Goal: Task Accomplishment & Management: Use online tool/utility

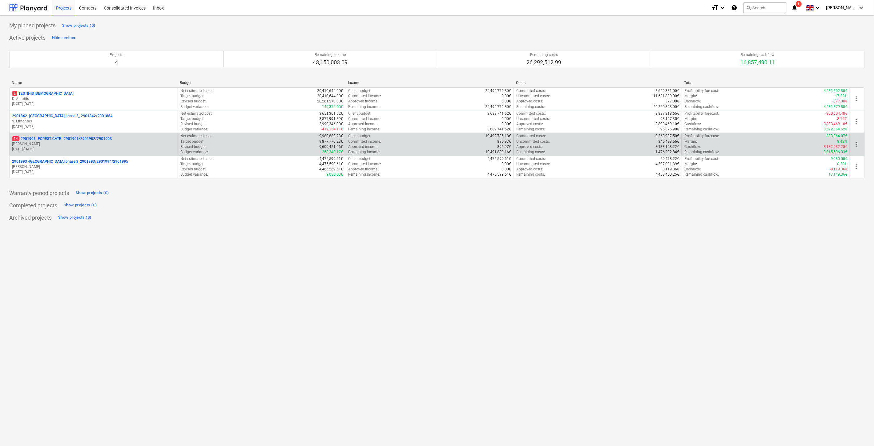
click at [96, 141] on p "14 2901901 - FOREST GATE_ 2901901/2901902/2901903" at bounding box center [62, 138] width 100 height 5
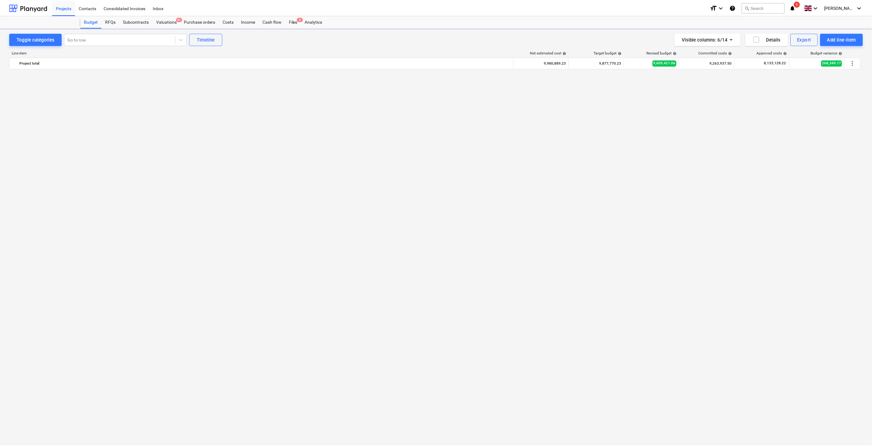
scroll to position [1581, 0]
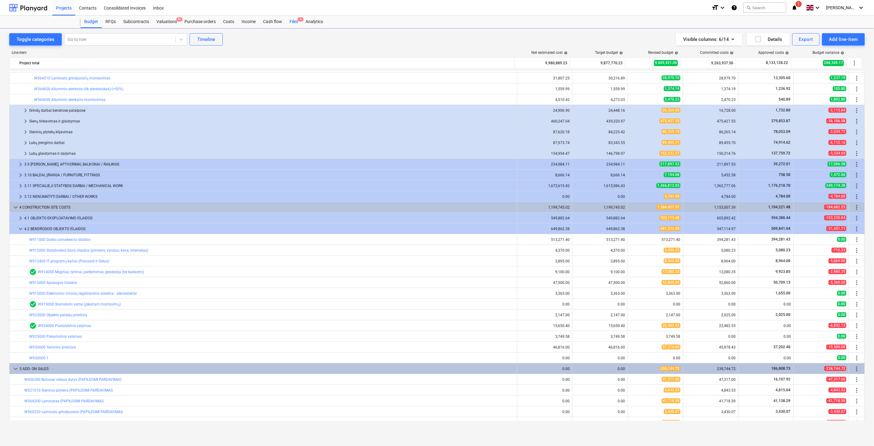
click at [299, 19] on span "4" at bounding box center [301, 19] width 6 height 4
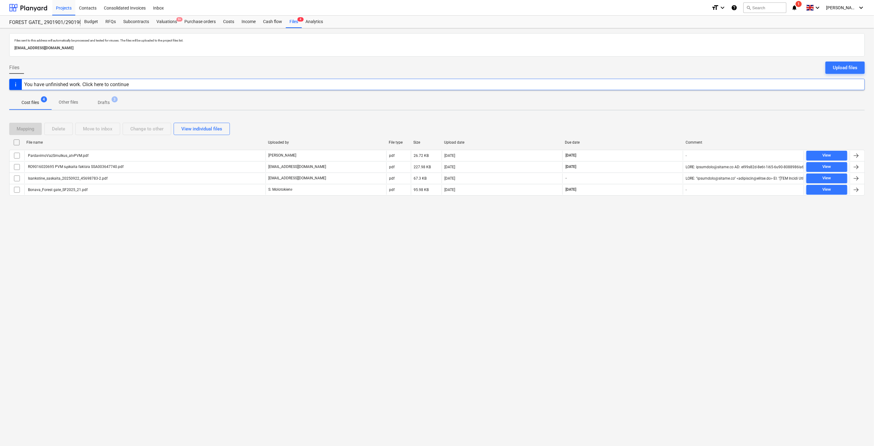
drag, startPoint x: 649, startPoint y: 127, endPoint x: 657, endPoint y: 123, distance: 8.9
click at [650, 127] on div "Mapping Delete Move to inbox Change to other View individual files" at bounding box center [437, 129] width 856 height 12
click at [657, 123] on div "Mapping Delete Move to inbox Change to other View individual files" at bounding box center [437, 129] width 856 height 12
click at [629, 123] on div "Mapping Delete Move to inbox Change to other View individual files" at bounding box center [437, 129] width 856 height 12
click at [634, 119] on div "Mapping Delete Move to inbox Change to other View individual files File name Up…" at bounding box center [437, 161] width 856 height 93
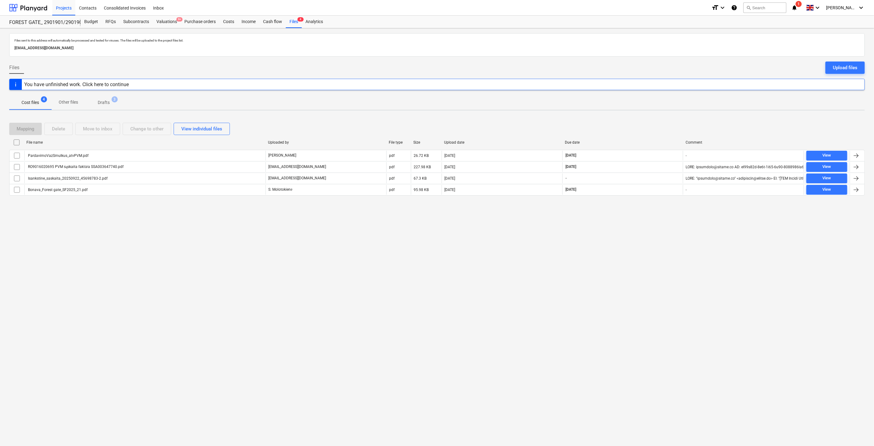
click at [362, 291] on div "Files sent to this address will automatically be processed and tested for virus…" at bounding box center [437, 236] width 874 height 417
click at [844, 69] on div "Upload files" at bounding box center [845, 68] width 25 height 8
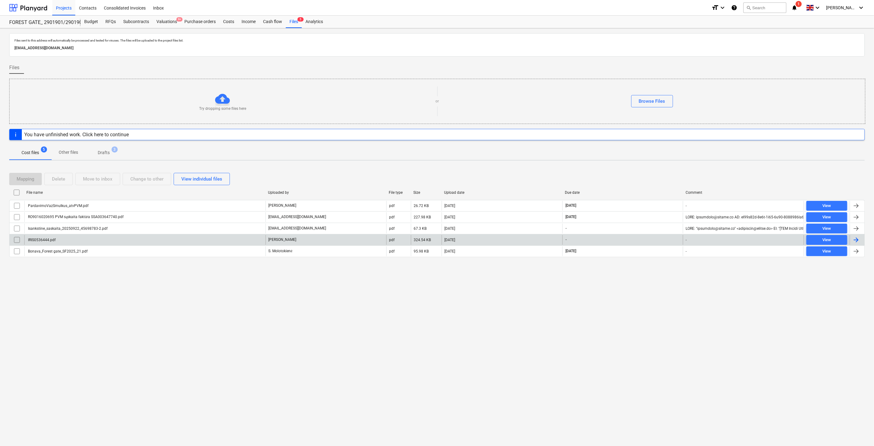
click at [153, 237] on div "IRIS0536444.pdf" at bounding box center [144, 240] width 241 height 10
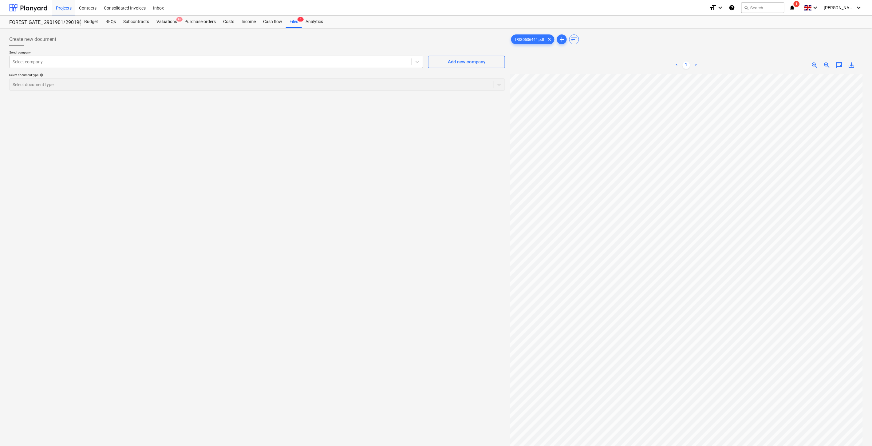
click at [407, 183] on div "Create new document Select company Select company Add new company Select docume…" at bounding box center [257, 268] width 501 height 474
click at [267, 59] on div at bounding box center [211, 62] width 396 height 6
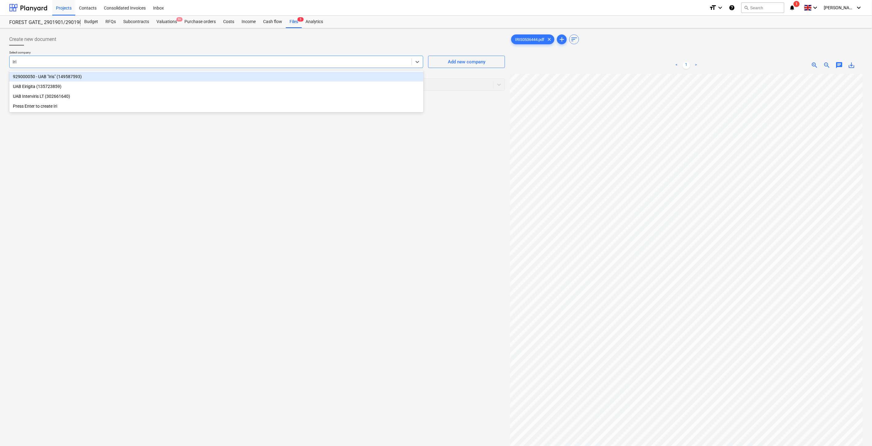
type input "Iris"
click at [229, 76] on div "929000050 - UAB "Iris" (149587593)" at bounding box center [216, 77] width 414 height 10
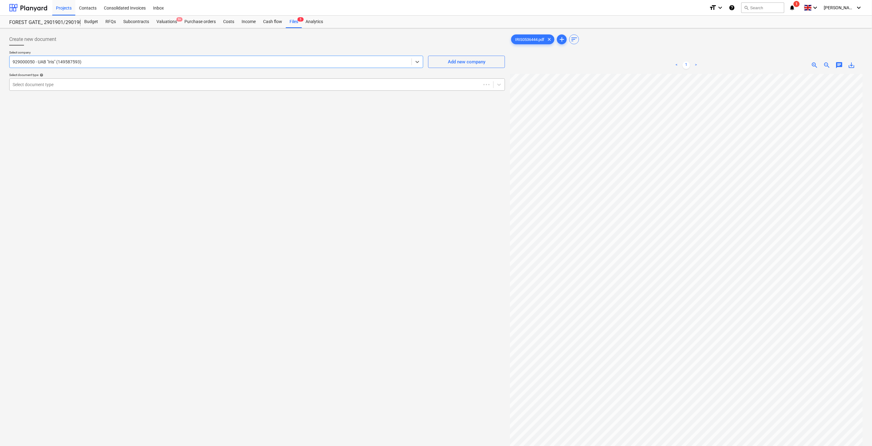
click at [148, 84] on div at bounding box center [245, 84] width 465 height 6
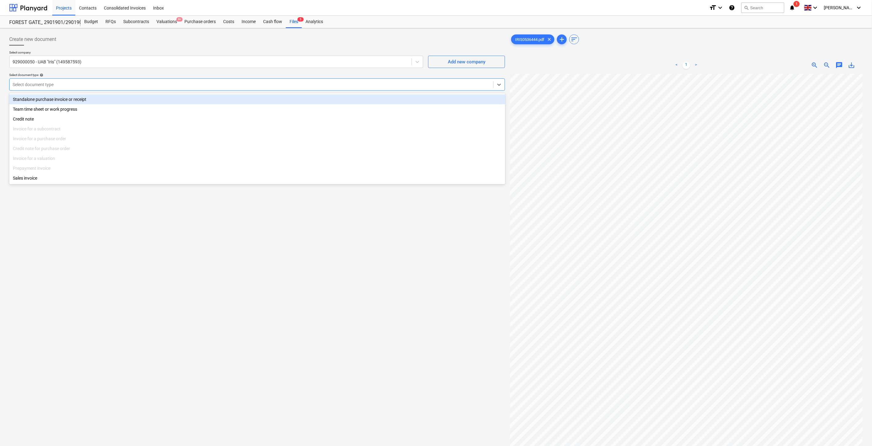
click at [124, 97] on div "Standalone purchase invoice or receipt" at bounding box center [257, 99] width 496 height 10
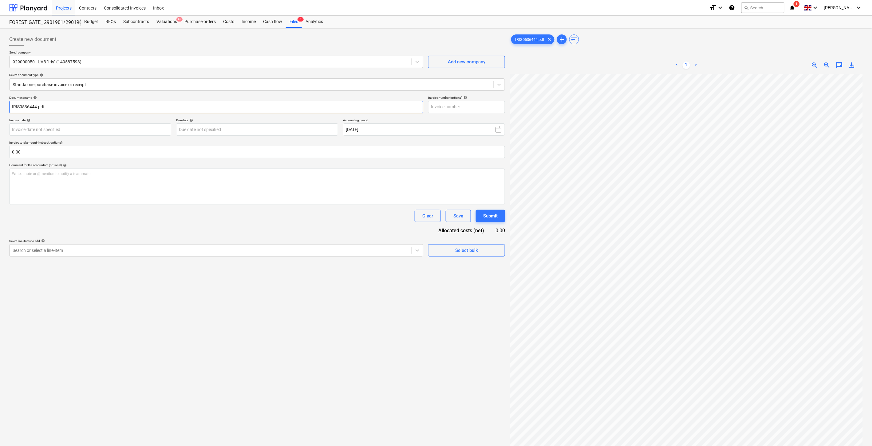
drag, startPoint x: 36, startPoint y: 107, endPoint x: 11, endPoint y: 107, distance: 24.9
click at [11, 107] on input "IRIS0536444.pdf" at bounding box center [216, 107] width 414 height 12
click at [480, 105] on input "text" at bounding box center [466, 107] width 77 height 12
paste input "IRIS0536444"
type input "IRIS0536444"
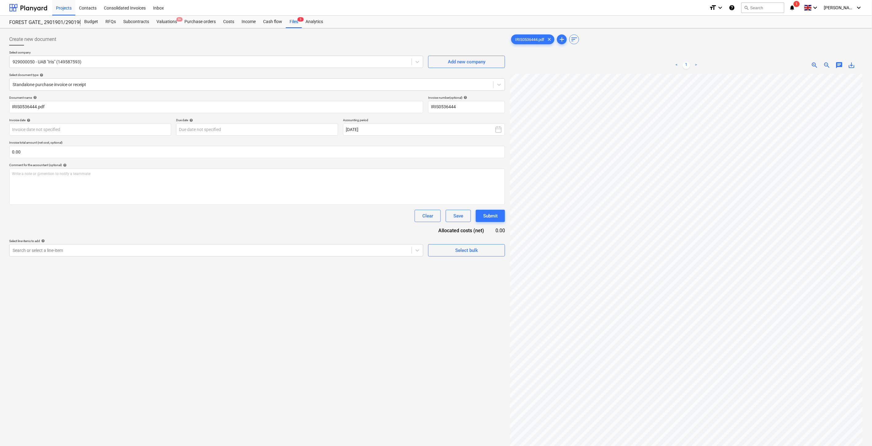
click at [143, 141] on p "Invoice total amount (net cost, optional)" at bounding box center [257, 142] width 496 height 5
click at [142, 135] on body "Projects Contacts Consolidated Invoices Inbox format_size keyboard_arrow_down h…" at bounding box center [436, 223] width 872 height 446
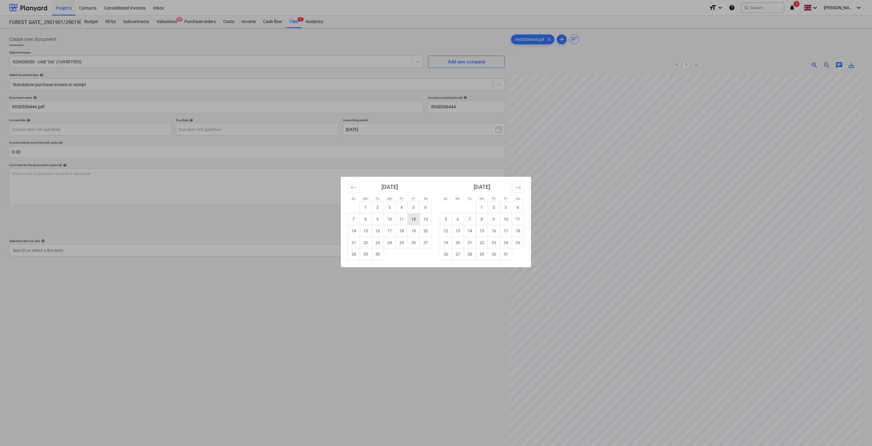
click at [417, 219] on td "12" at bounding box center [414, 219] width 12 height 12
type input "[DATE]"
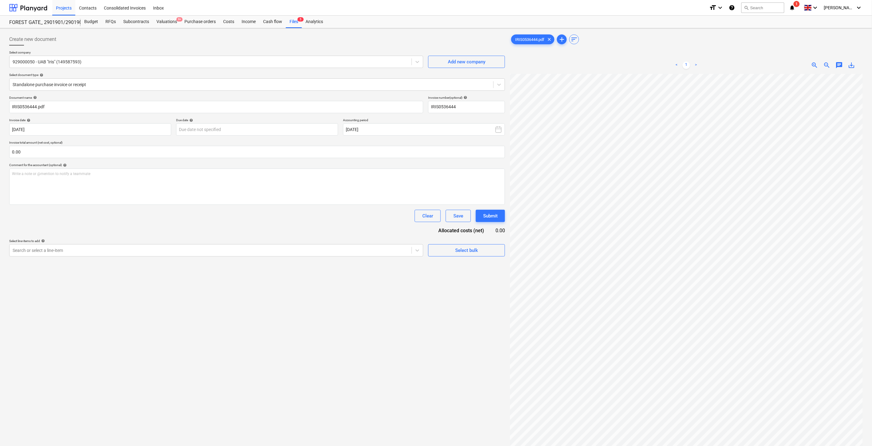
scroll to position [6, 16]
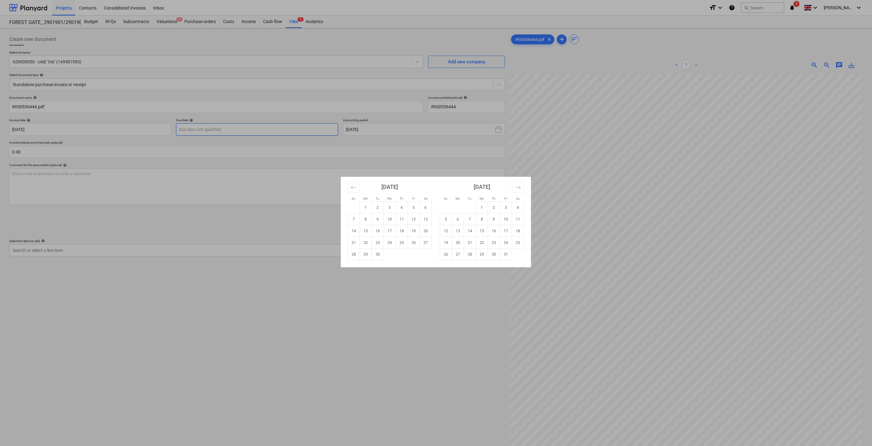
click at [269, 129] on body "Projects Contacts Consolidated Invoices Inbox format_size keyboard_arrow_down h…" at bounding box center [436, 223] width 872 height 446
click at [447, 230] on td "12" at bounding box center [446, 231] width 12 height 12
type input "[DATE]"
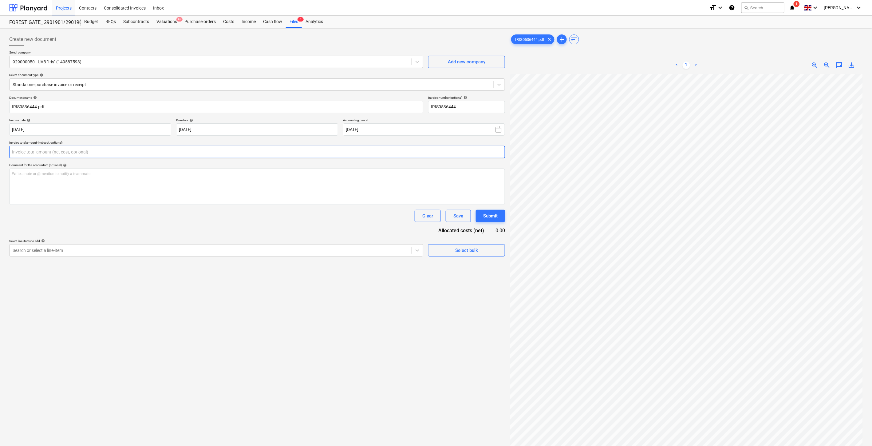
click at [246, 155] on input "text" at bounding box center [257, 152] width 496 height 12
type input "91.53"
click at [181, 262] on div "Search or select a line-item" at bounding box center [211, 265] width 402 height 9
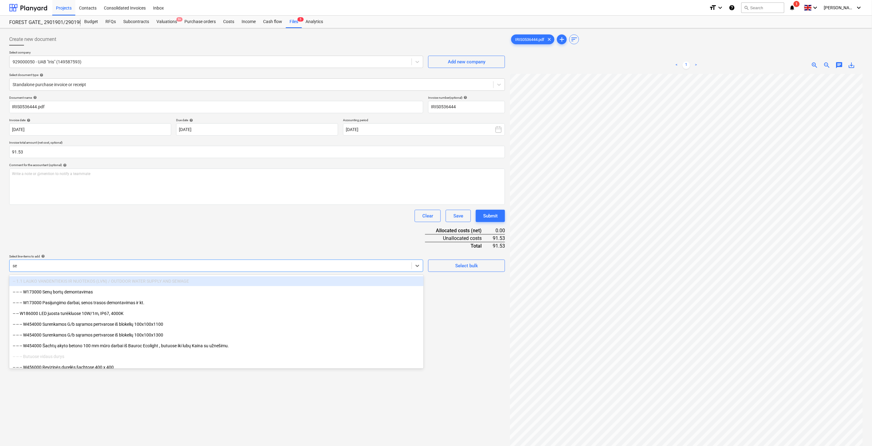
type input "s"
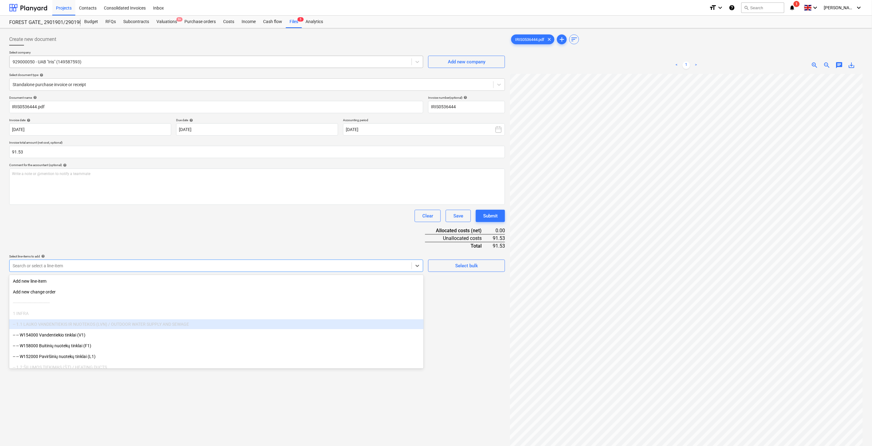
drag, startPoint x: 280, startPoint y: 220, endPoint x: 173, endPoint y: 57, distance: 194.4
click at [279, 220] on div "Clear Save Submit" at bounding box center [257, 216] width 496 height 12
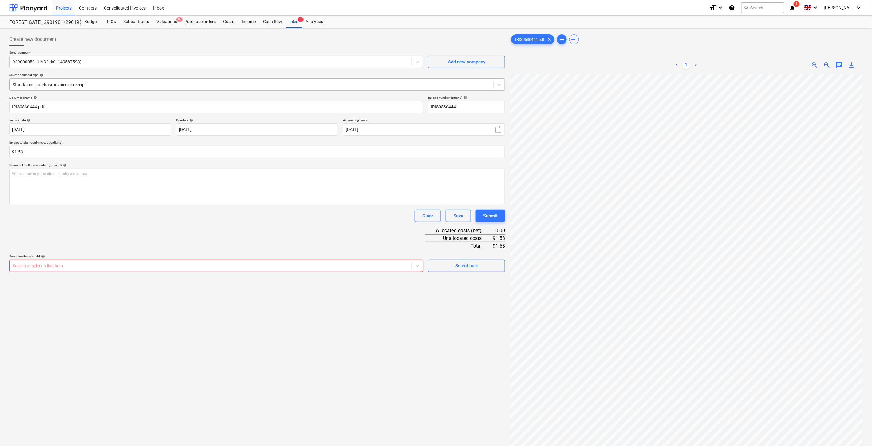
click at [113, 84] on div at bounding box center [252, 84] width 478 height 6
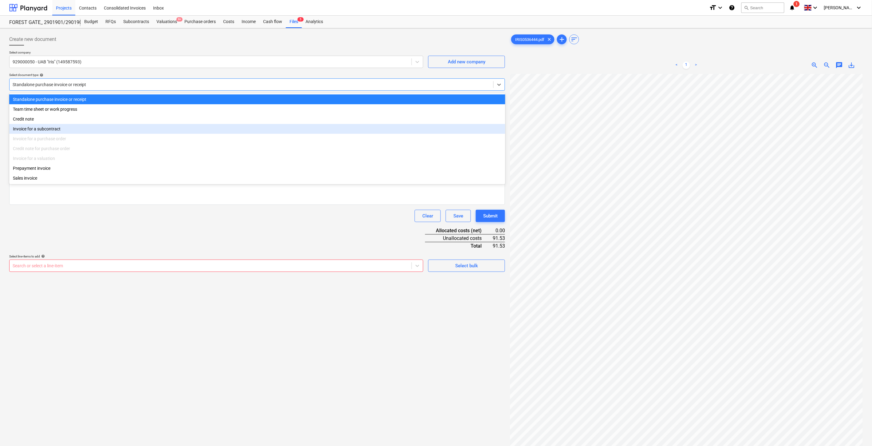
click at [83, 128] on div "Invoice for a subcontract" at bounding box center [257, 129] width 496 height 10
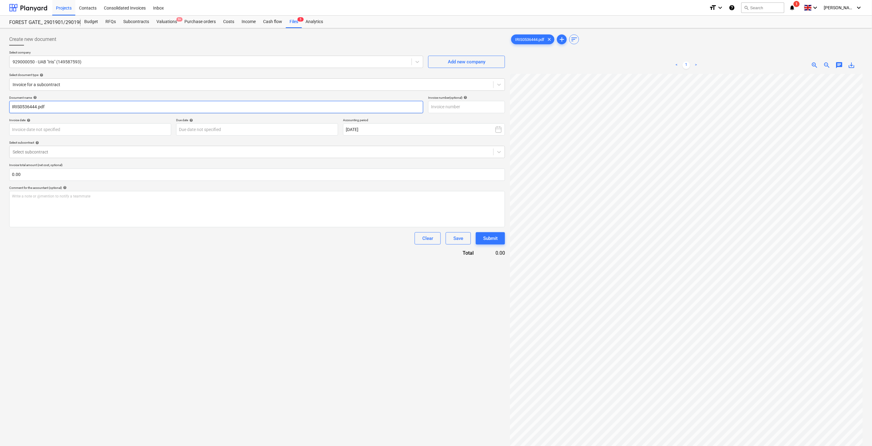
drag, startPoint x: 36, startPoint y: 107, endPoint x: 8, endPoint y: 107, distance: 28.6
click at [4, 107] on div "Create new document Select company 929000050 - UAB "Iris" (149587593) Add new c…" at bounding box center [436, 267] width 872 height 479
click at [446, 110] on input "text" at bounding box center [466, 107] width 77 height 12
paste input "IRIS0536444"
type input "IRIS0536444"
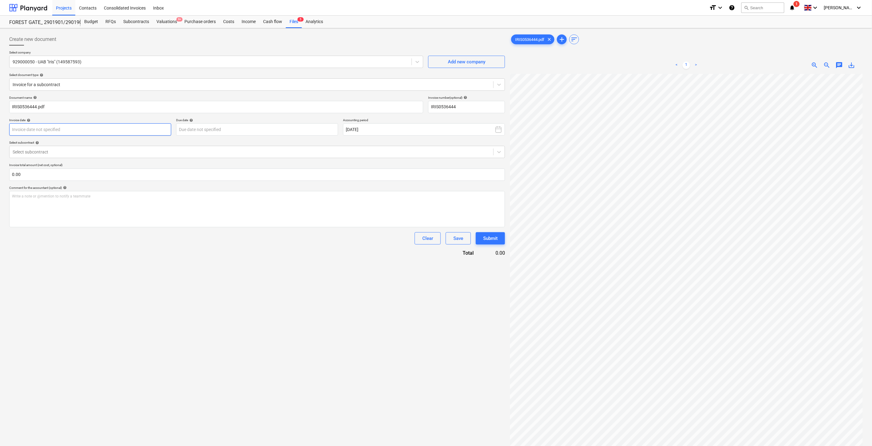
click at [95, 129] on body "Projects Contacts Consolidated Invoices Inbox format_size keyboard_arrow_down h…" at bounding box center [436, 223] width 872 height 446
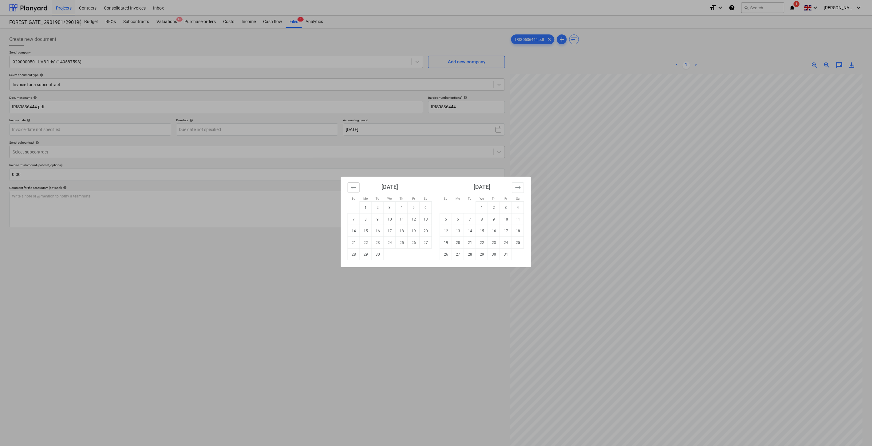
click at [352, 190] on icon "Move backward to switch to the previous month." at bounding box center [354, 187] width 6 height 6
click at [516, 189] on icon "Move forward to switch to the next month." at bounding box center [518, 187] width 6 height 6
click at [367, 206] on td "1" at bounding box center [366, 208] width 12 height 12
type input "[DATE]"
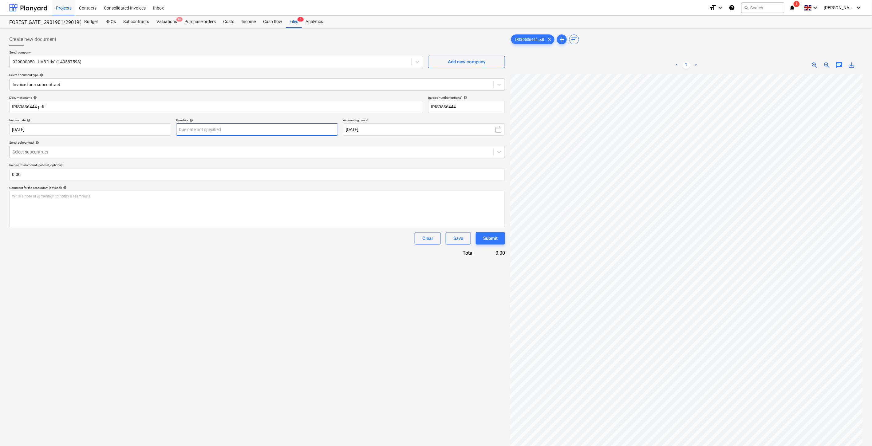
click at [264, 130] on body "Projects Contacts Consolidated Invoices Inbox format_size keyboard_arrow_down h…" at bounding box center [436, 223] width 872 height 446
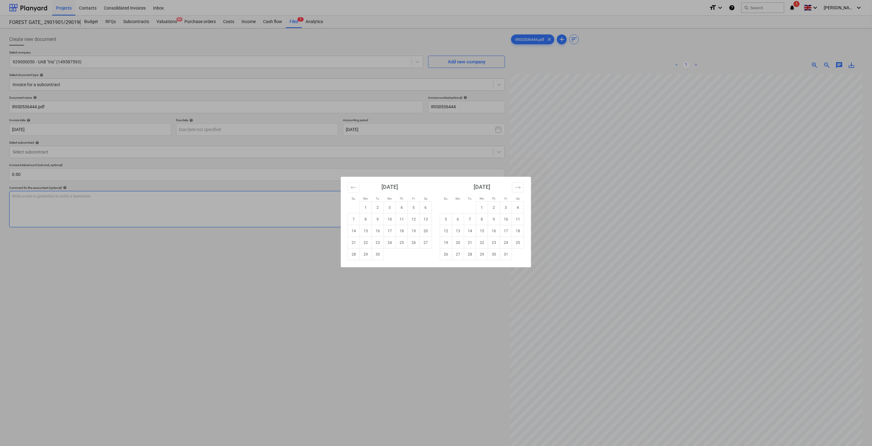
click at [449, 228] on td "12" at bounding box center [446, 231] width 12 height 12
type input "[DATE]"
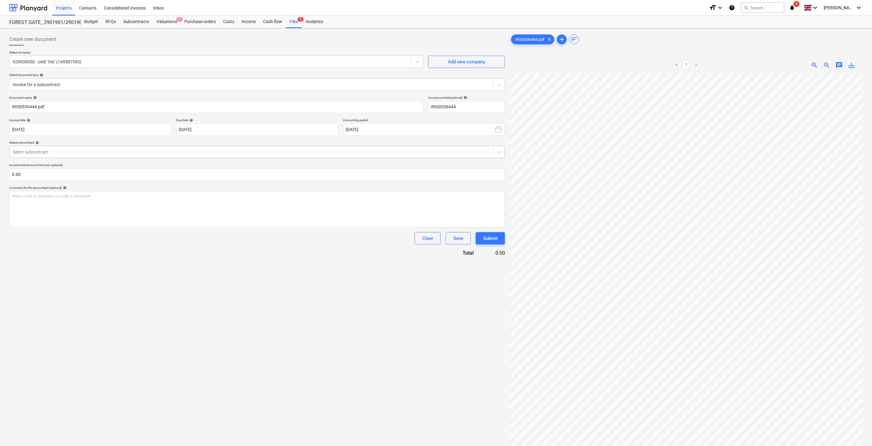
click at [240, 153] on div at bounding box center [252, 152] width 478 height 6
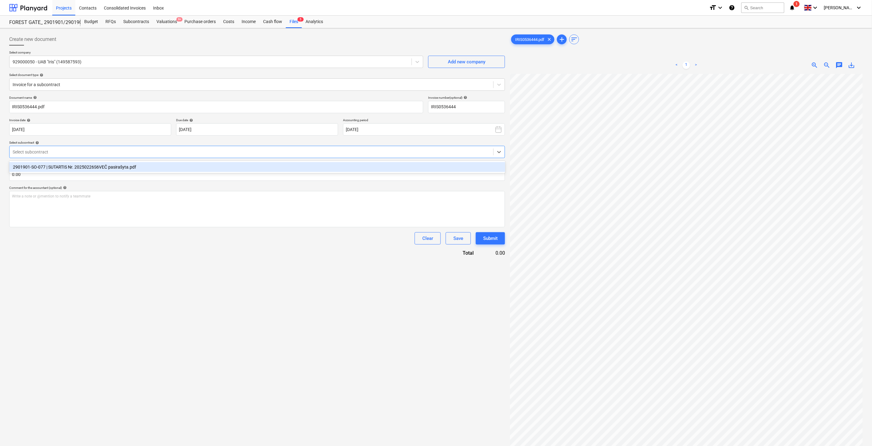
click at [237, 166] on div "2901901-SO-077 | SUTARTIS Nr. 20250226S6VEČ pasirašyta.pdf" at bounding box center [257, 167] width 496 height 10
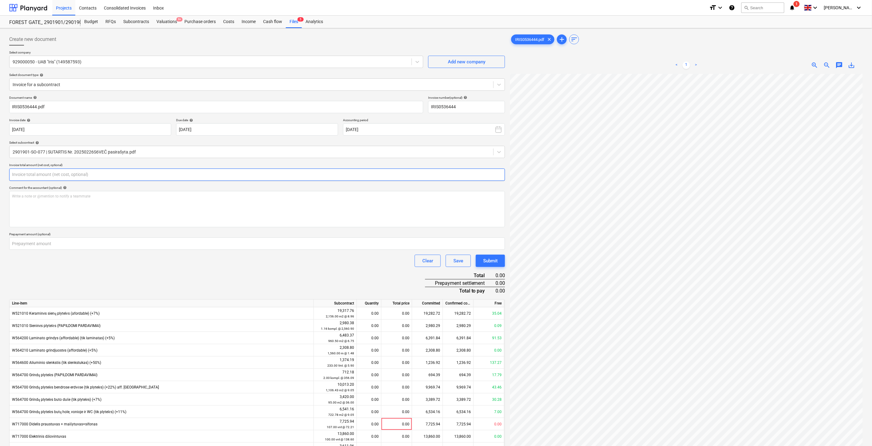
click at [207, 176] on input "text" at bounding box center [257, 174] width 496 height 12
type input "91.53"
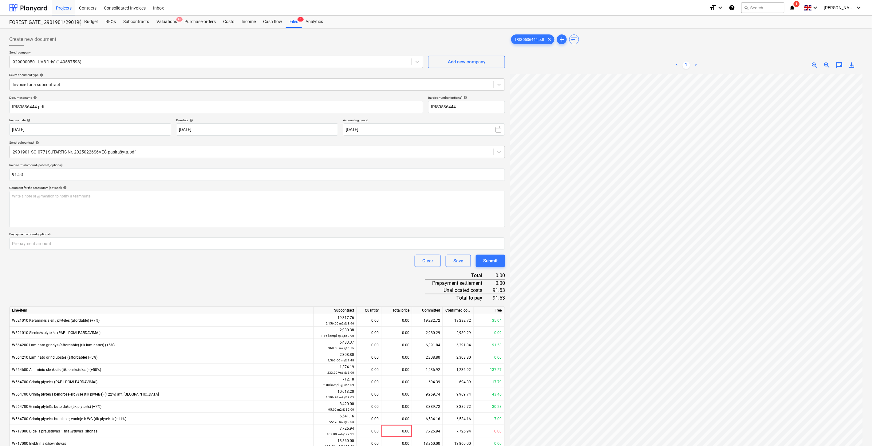
click at [194, 273] on div "Document name help IRIS0536444.pdf Invoice number (optional) help IRIS0536444 I…" at bounding box center [257, 301] width 496 height 411
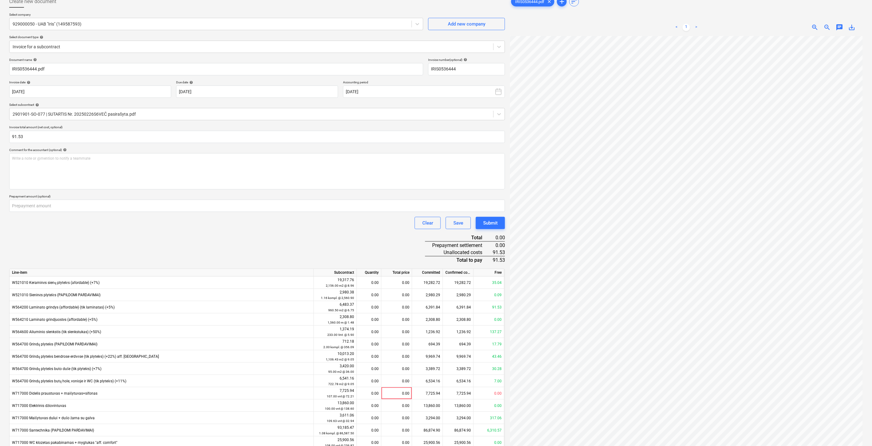
scroll to position [66, 0]
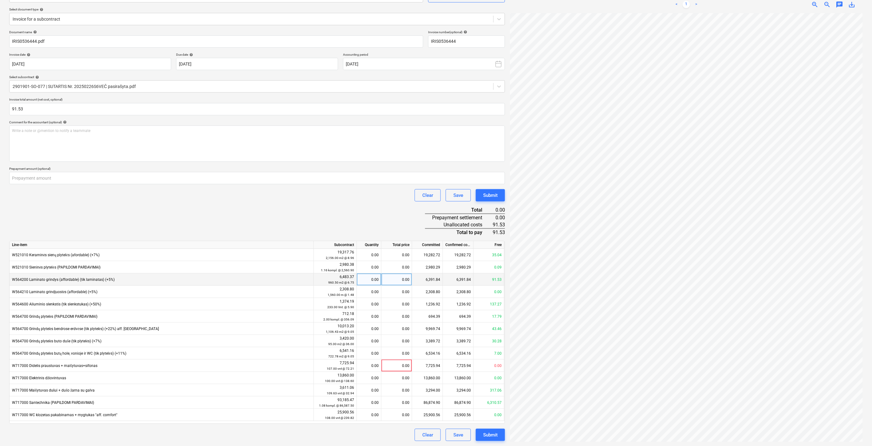
click at [391, 281] on div "0.00" at bounding box center [396, 279] width 31 height 12
type input "91.53"
click at [418, 217] on div "Document name help IRIS0536444.pdf Invoice number (optional) help IRIS0536444 I…" at bounding box center [257, 235] width 496 height 411
click at [458, 433] on div "Save" at bounding box center [458, 435] width 10 height 8
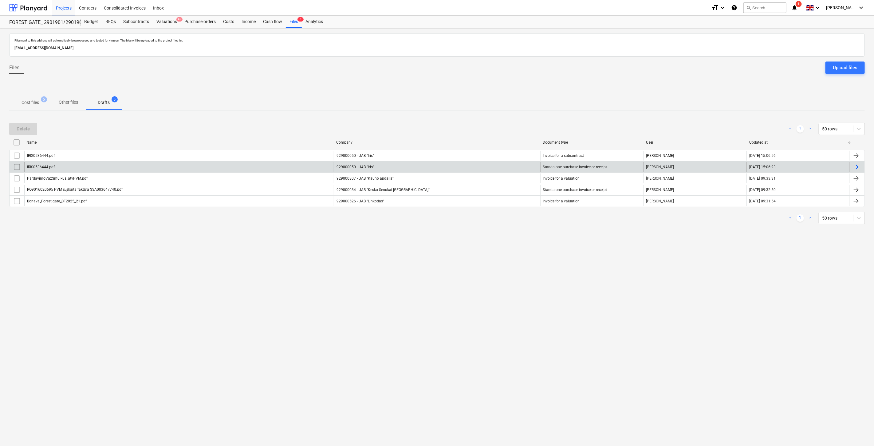
click at [17, 166] on input "checkbox" at bounding box center [17, 167] width 10 height 10
click at [27, 126] on div "Delete" at bounding box center [23, 129] width 13 height 8
drag, startPoint x: 619, startPoint y: 70, endPoint x: 640, endPoint y: 61, distance: 22.6
click at [620, 70] on div "Files Upload files" at bounding box center [437, 69] width 856 height 17
drag, startPoint x: 640, startPoint y: 61, endPoint x: 156, endPoint y: 82, distance: 484.3
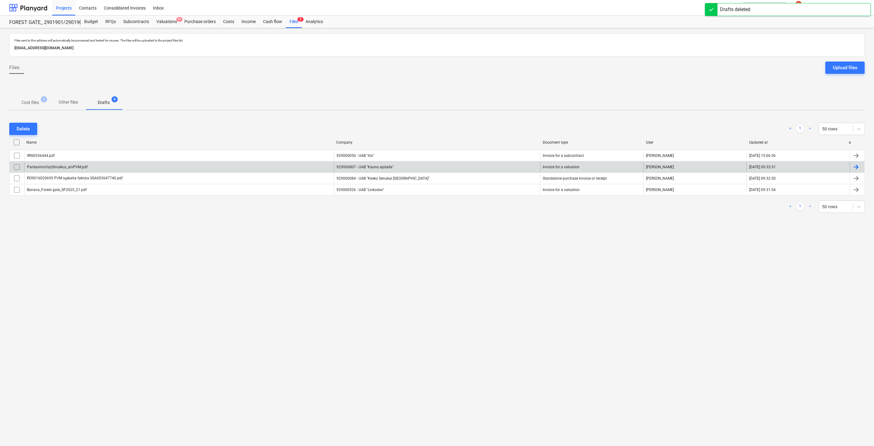
click at [638, 61] on div at bounding box center [437, 59] width 856 height 5
click at [29, 109] on button "Cost files 5" at bounding box center [30, 102] width 42 height 15
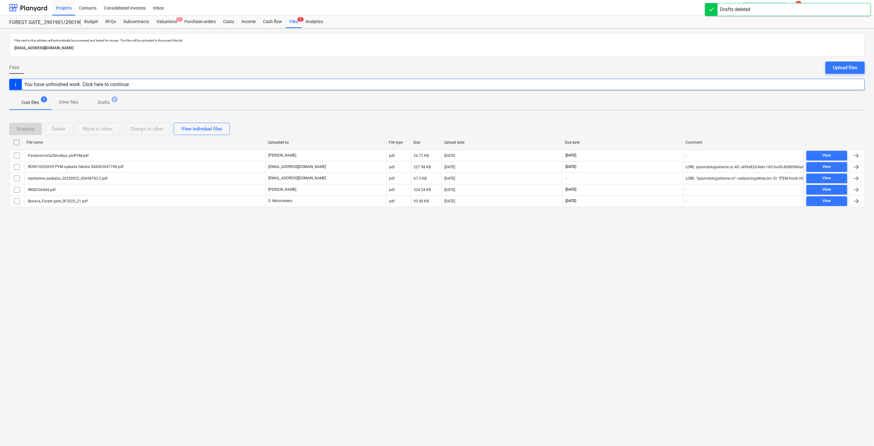
click at [659, 123] on div "Mapping Delete Move to inbox Change to other View individual files" at bounding box center [437, 129] width 856 height 12
click at [665, 117] on div "Mapping Delete Move to inbox Change to other View individual files File name Up…" at bounding box center [437, 167] width 856 height 104
click at [642, 131] on div "Mapping Delete Move to inbox Change to other View individual files" at bounding box center [437, 129] width 856 height 12
click at [648, 124] on div "Mapping Delete Move to inbox Change to other View individual files" at bounding box center [437, 129] width 856 height 12
click at [653, 119] on div "Mapping Delete Move to inbox Change to other View individual files File name Up…" at bounding box center [437, 167] width 856 height 104
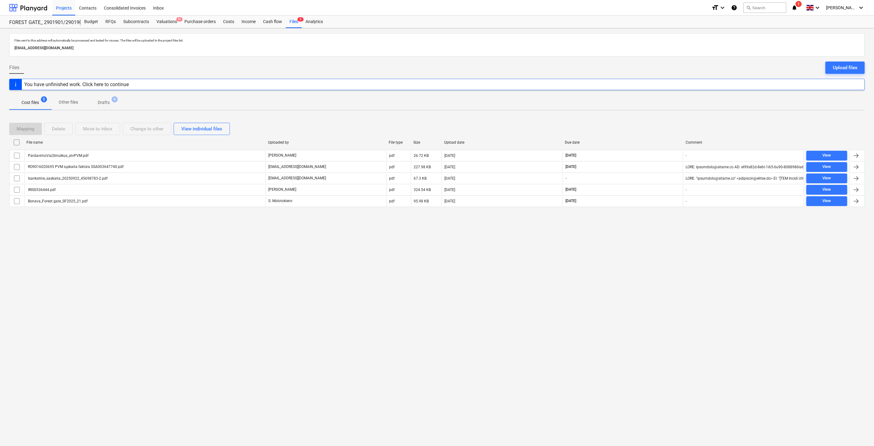
click at [657, 115] on div "Mapping Delete Move to inbox Change to other View individual files File name Up…" at bounding box center [437, 167] width 856 height 104
drag, startPoint x: 634, startPoint y: 123, endPoint x: 641, endPoint y: 119, distance: 7.8
click at [635, 123] on div "Mapping Delete Move to inbox Change to other View individual files" at bounding box center [437, 129] width 856 height 12
click at [647, 116] on div "Mapping Delete Move to inbox Change to other View individual files File name Up…" at bounding box center [437, 167] width 856 height 104
click at [802, 6] on span "1" at bounding box center [799, 4] width 6 height 6
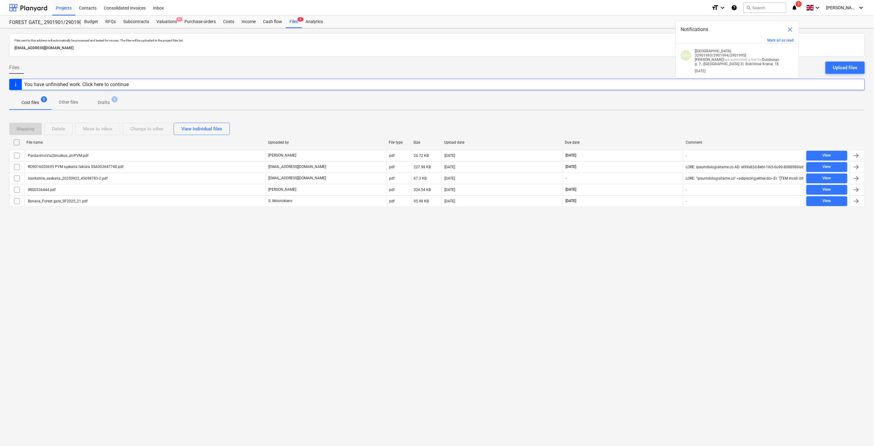
click at [792, 30] on span "close" at bounding box center [790, 29] width 7 height 7
drag, startPoint x: 632, startPoint y: 113, endPoint x: 644, endPoint y: 107, distance: 13.9
click at [632, 113] on div "Files sent to this address will automatically be processed and tested for virus…" at bounding box center [437, 236] width 874 height 417
drag, startPoint x: 644, startPoint y: 107, endPoint x: 284, endPoint y: 119, distance: 360.5
click at [641, 107] on div "Cost files 5 Other files Drafts 4" at bounding box center [437, 102] width 856 height 15
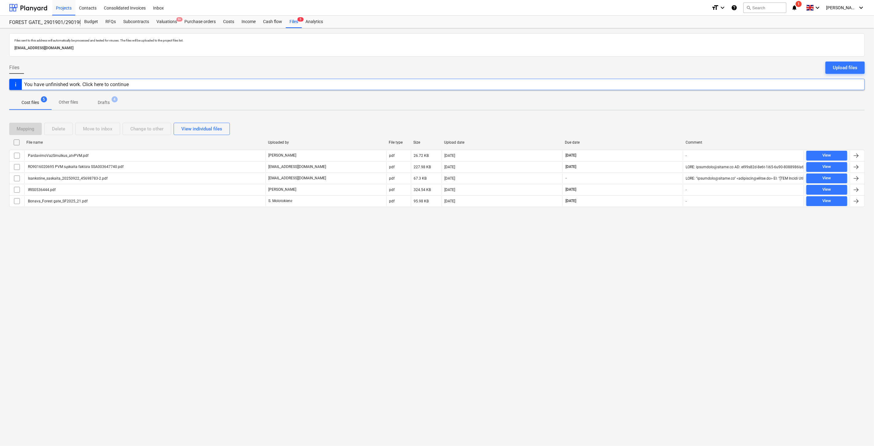
click at [647, 123] on div "Mapping Delete Move to inbox Change to other View individual files" at bounding box center [437, 129] width 856 height 12
click at [657, 118] on div "Mapping Delete Move to inbox Change to other View individual files File name Up…" at bounding box center [437, 167] width 856 height 104
